Goal: Check status

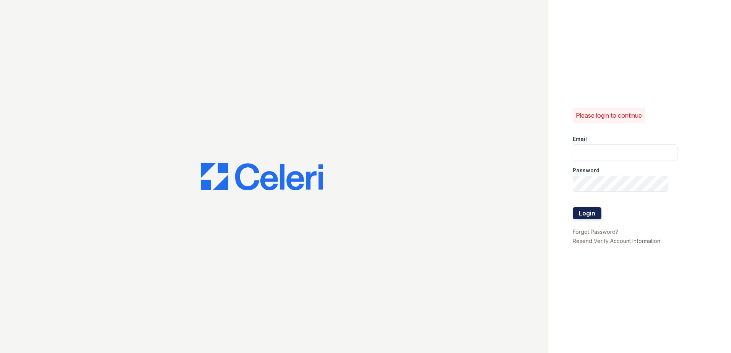
type input "[EMAIL_ADDRESS][DOMAIN_NAME]"
click at [596, 211] on button "Login" at bounding box center [587, 213] width 29 height 12
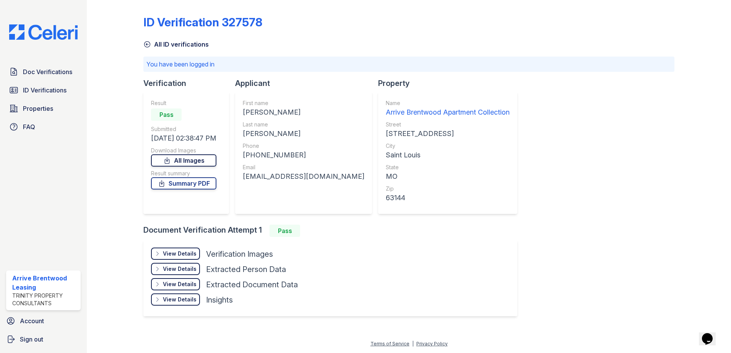
click at [213, 161] on link "All Images" at bounding box center [183, 160] width 65 height 12
